Goal: Information Seeking & Learning: Check status

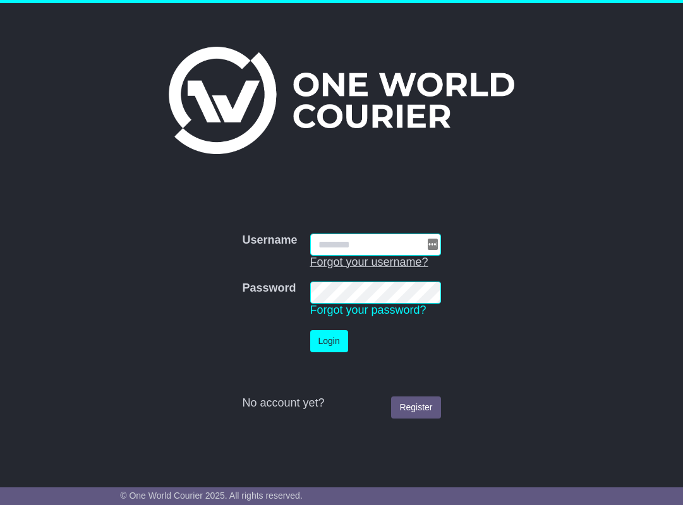
type input "**********"
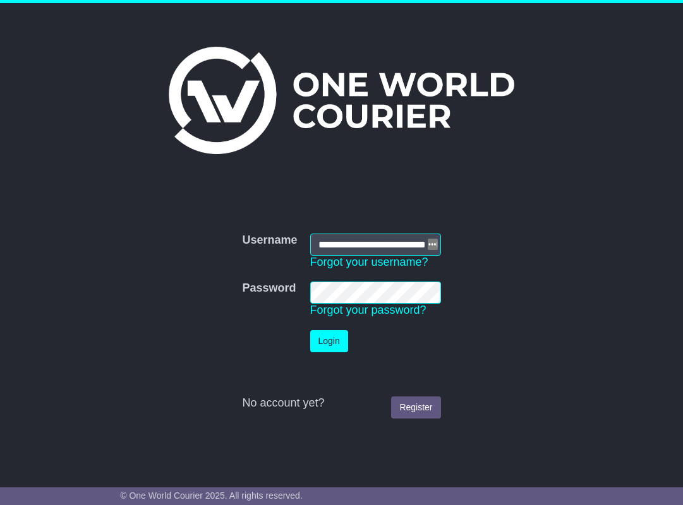
click at [333, 345] on button "Login" at bounding box center [329, 341] width 38 height 22
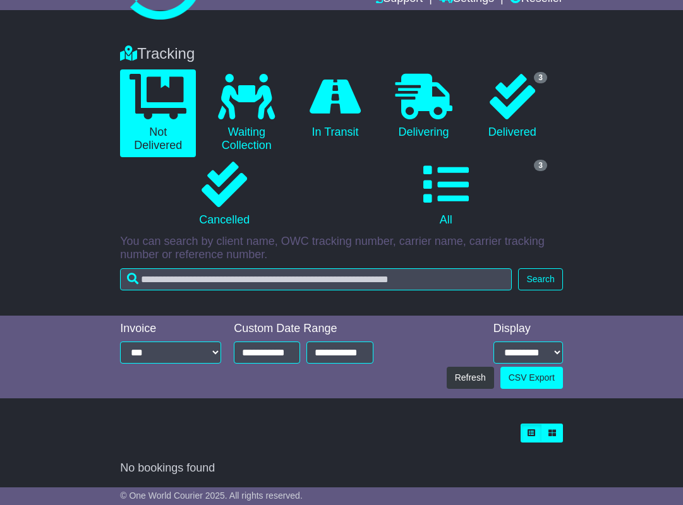
scroll to position [82, 0]
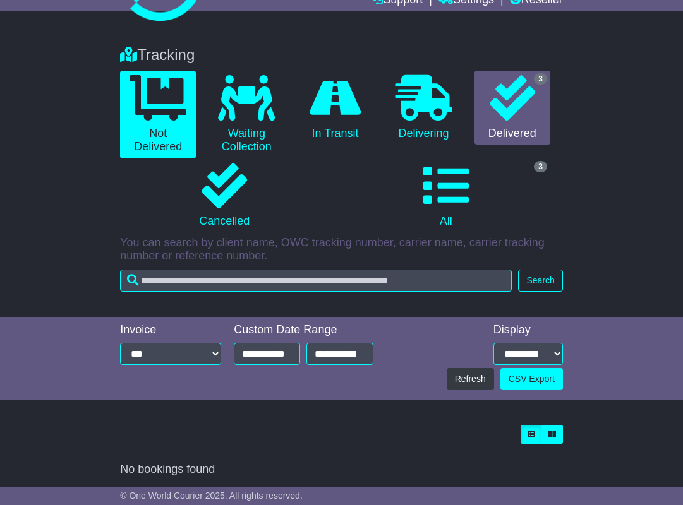
click at [498, 123] on link "3 Delivered" at bounding box center [512, 108] width 76 height 75
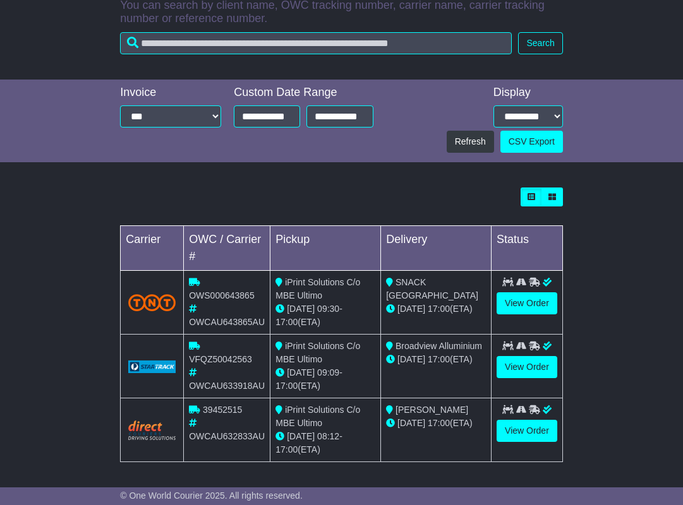
scroll to position [319, 0]
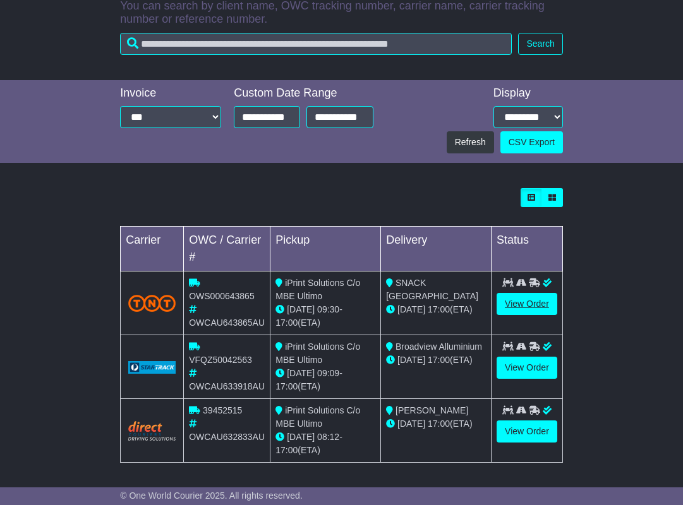
click at [521, 301] on link "View Order" at bounding box center [526, 304] width 61 height 22
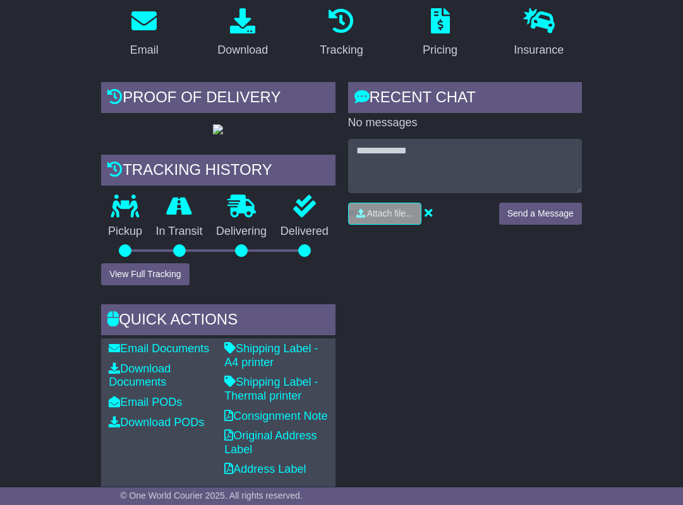
scroll to position [256, 0]
click at [162, 285] on button "View Full Tracking" at bounding box center [145, 274] width 88 height 22
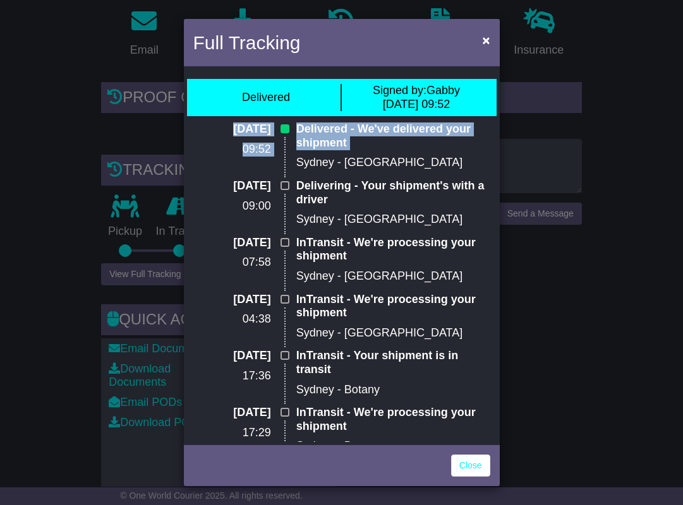
drag, startPoint x: 355, startPoint y: 149, endPoint x: 199, endPoint y: 129, distance: 157.3
click at [199, 127] on div "[DATE] 09:52 Delivered - We've delivered your shipment [GEOGRAPHIC_DATA] - [GEO…" at bounding box center [341, 151] width 309 height 57
copy div "[DATE] 09:52 Delivered - We've delivered your shipment"
click at [88, 168] on div "Full Tracking × Delivered Signed by: Gabby [DATE] 09:52 [DATE] 09:52 Delivered …" at bounding box center [341, 252] width 683 height 505
